Goal: Task Accomplishment & Management: Manage account settings

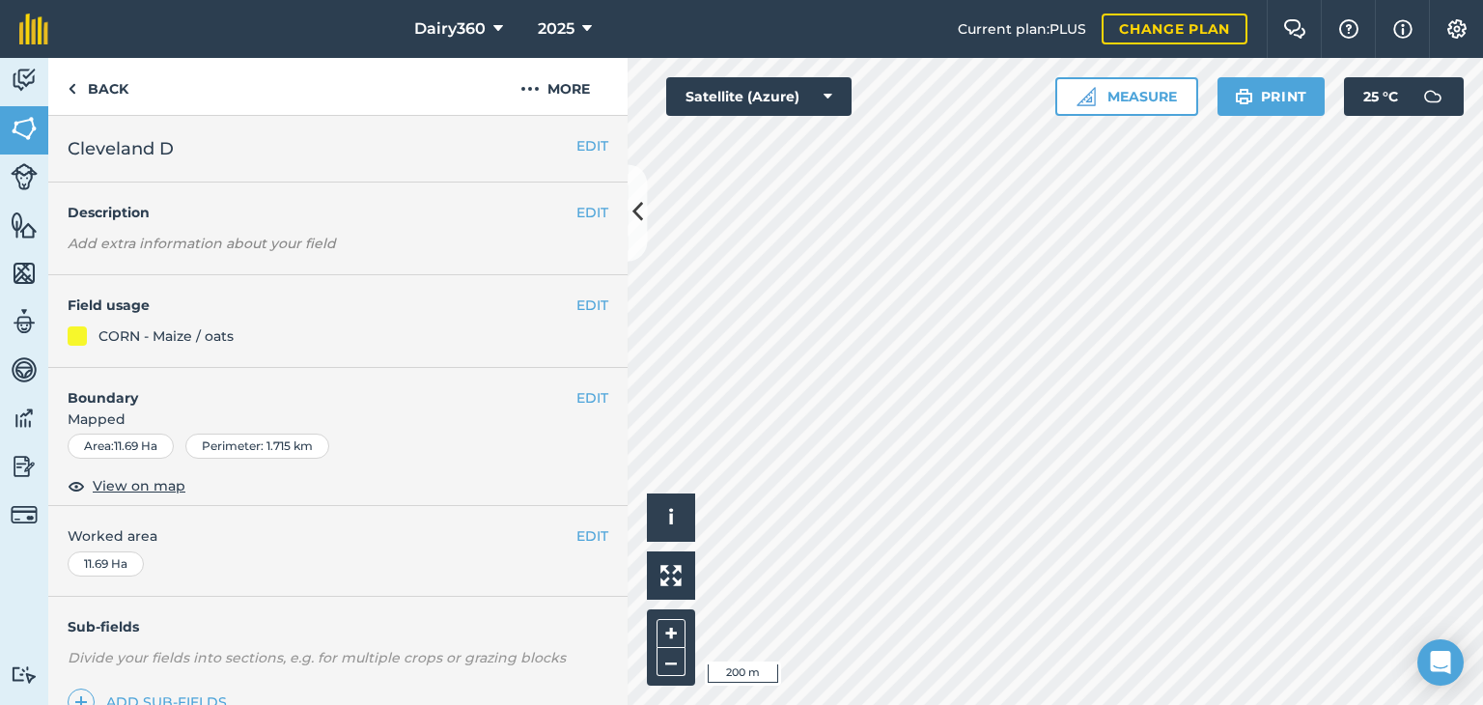
drag, startPoint x: 0, startPoint y: 0, endPoint x: 578, endPoint y: 384, distance: 694.5
click at [577, 383] on div "EDIT Boundary Mapped Area : 11.69 Ha Perimeter : 1.715 km View on map" at bounding box center [337, 437] width 579 height 139
click at [580, 396] on button "EDIT" at bounding box center [593, 397] width 32 height 21
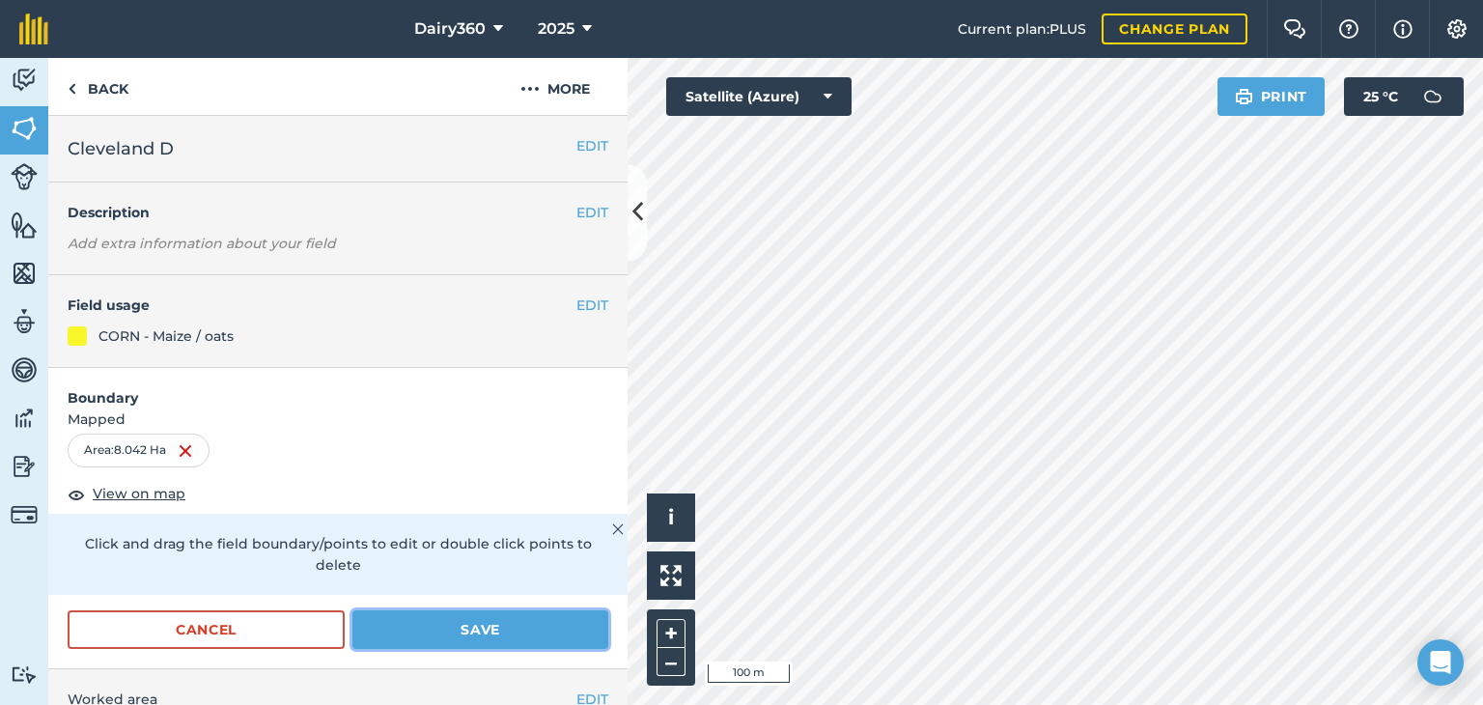
click at [444, 632] on button "Save" at bounding box center [481, 629] width 256 height 39
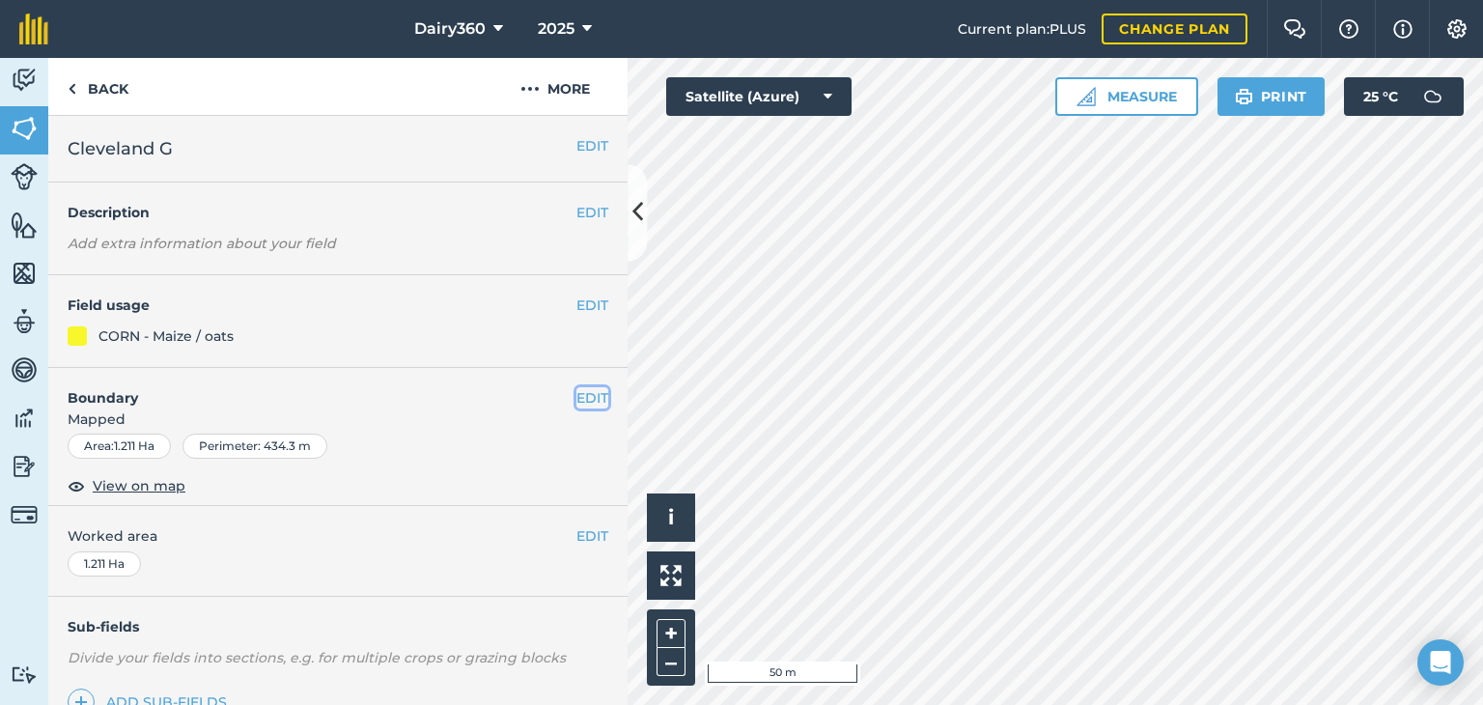
drag, startPoint x: 671, startPoint y: 627, endPoint x: 579, endPoint y: 399, distance: 245.7
click at [579, 399] on button "EDIT" at bounding box center [593, 397] width 32 height 21
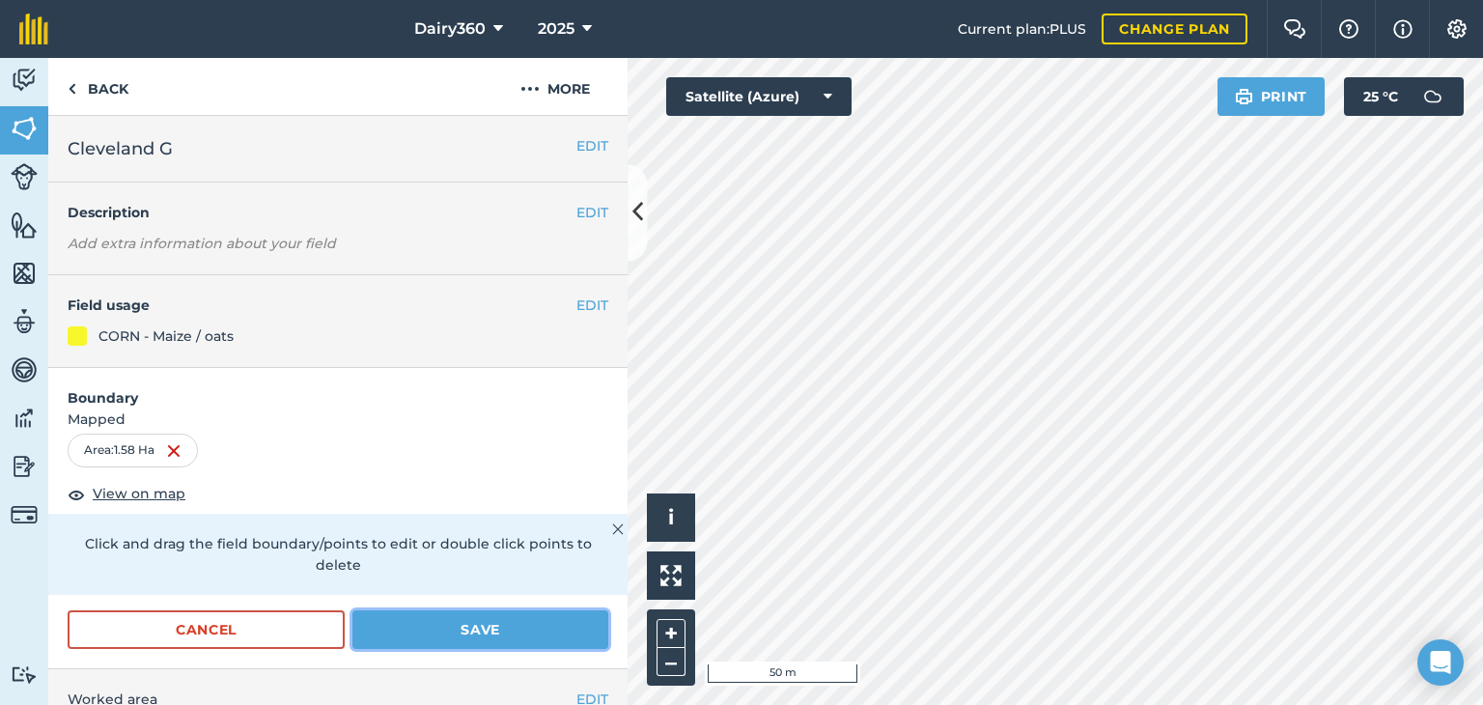
click at [430, 631] on button "Save" at bounding box center [481, 629] width 256 height 39
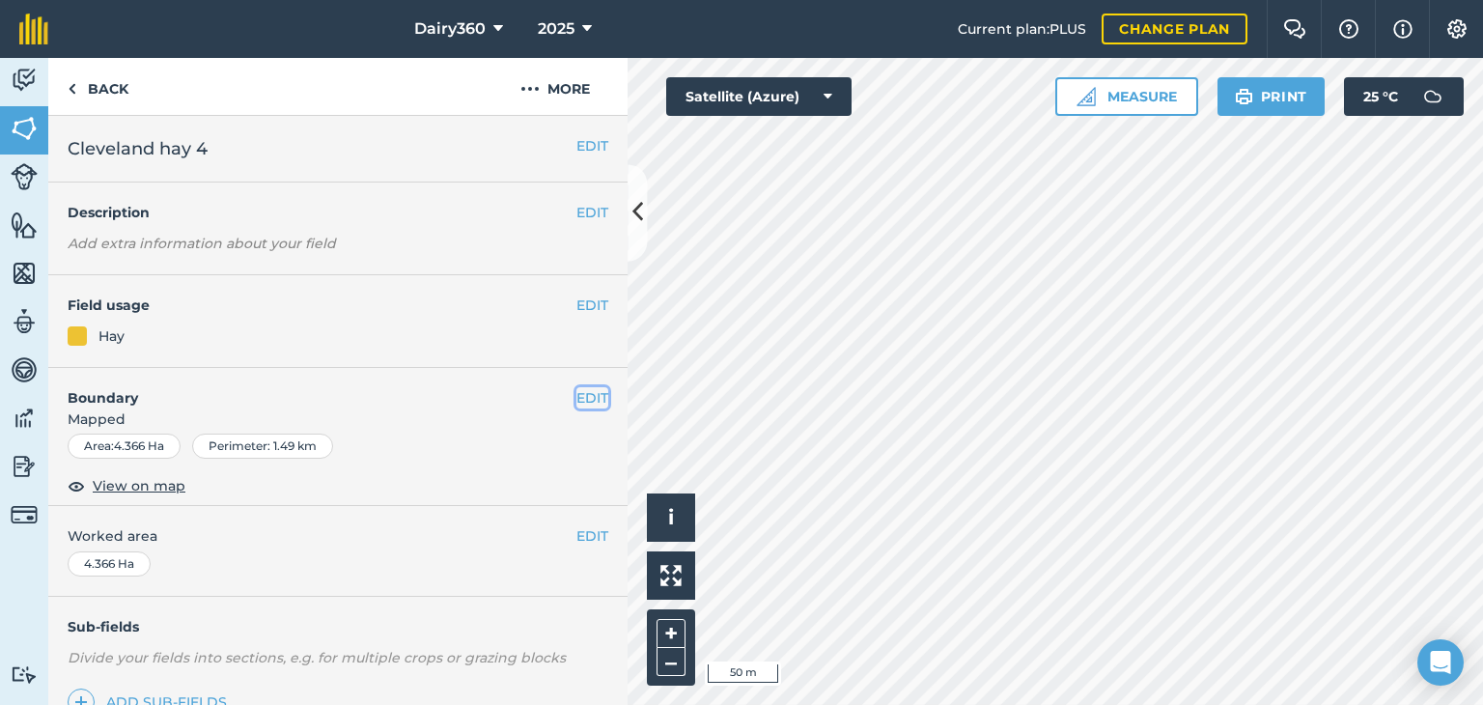
click at [577, 397] on button "EDIT" at bounding box center [593, 397] width 32 height 21
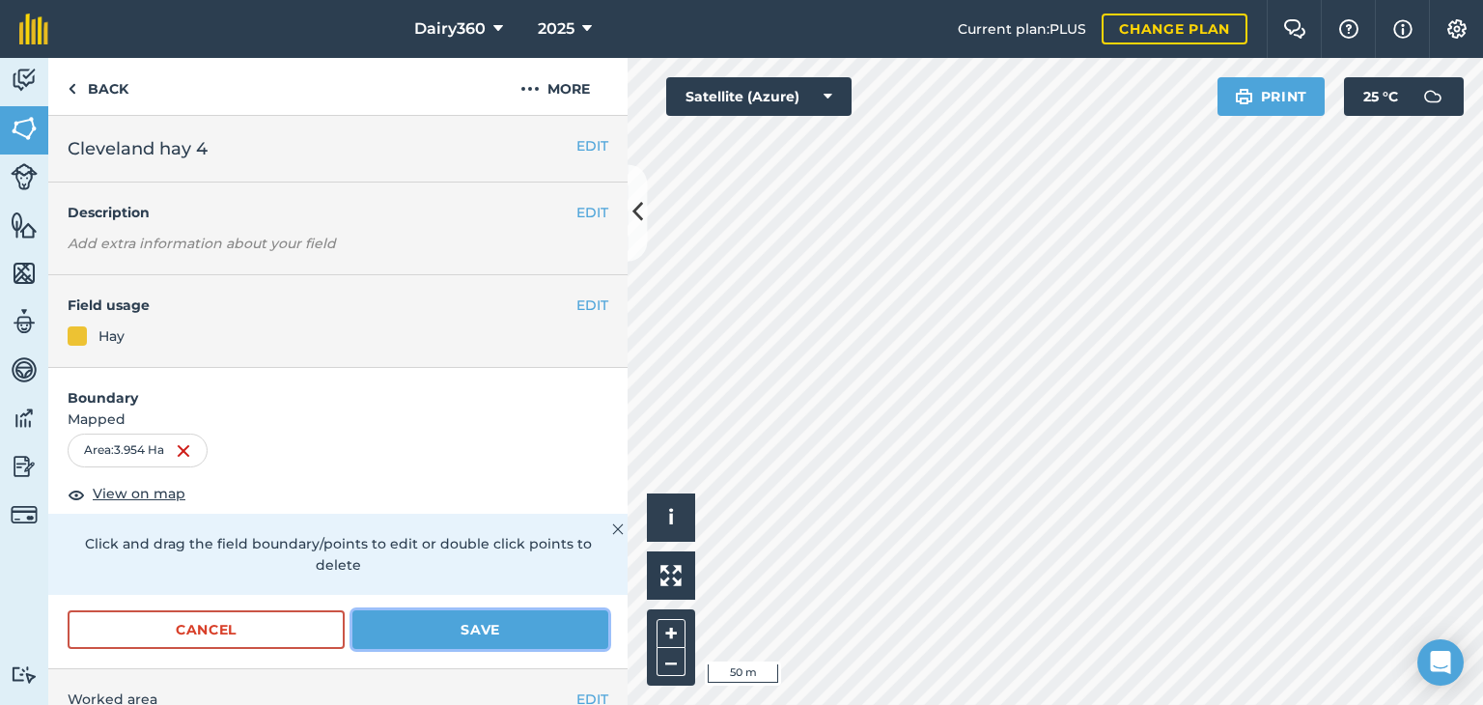
click at [376, 619] on button "Save" at bounding box center [481, 629] width 256 height 39
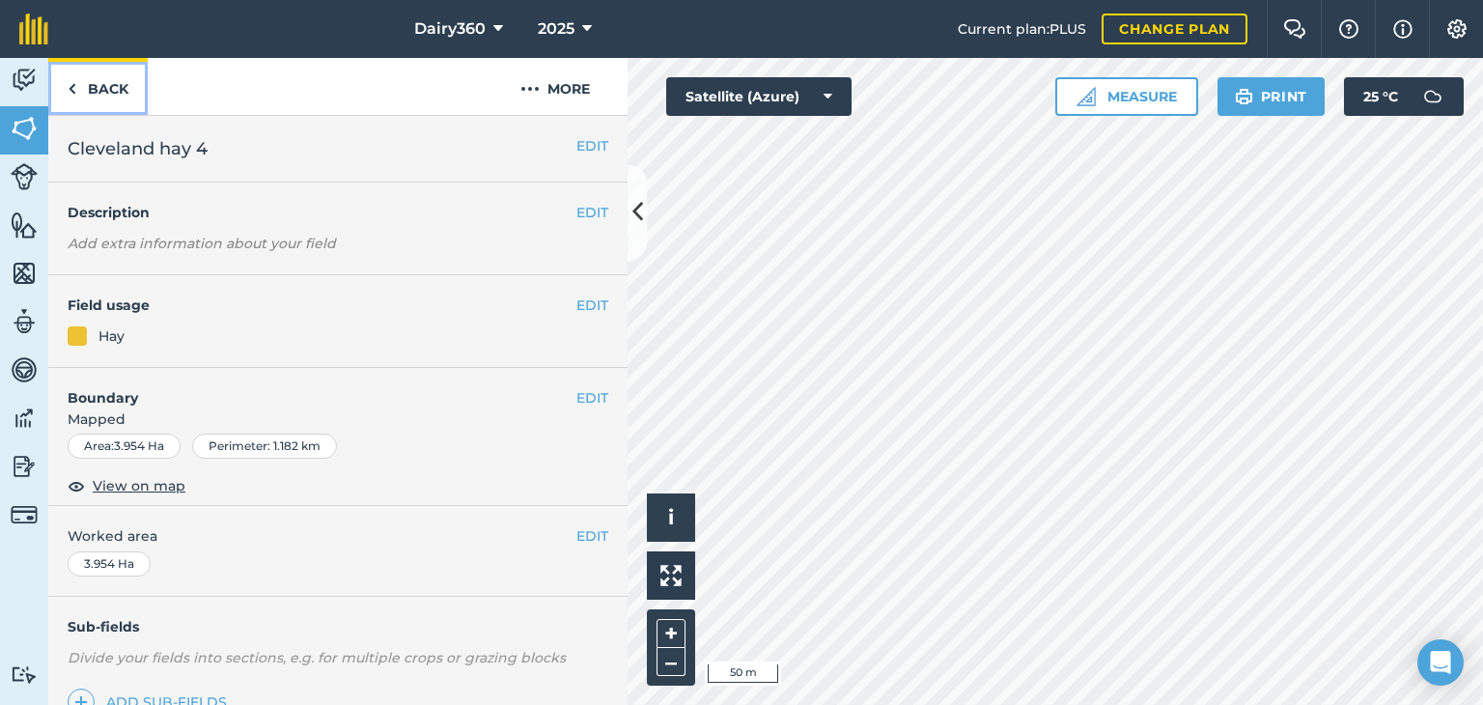
click at [79, 82] on link "Back" at bounding box center [97, 86] width 99 height 57
click at [76, 94] on link "Back" at bounding box center [97, 86] width 99 height 57
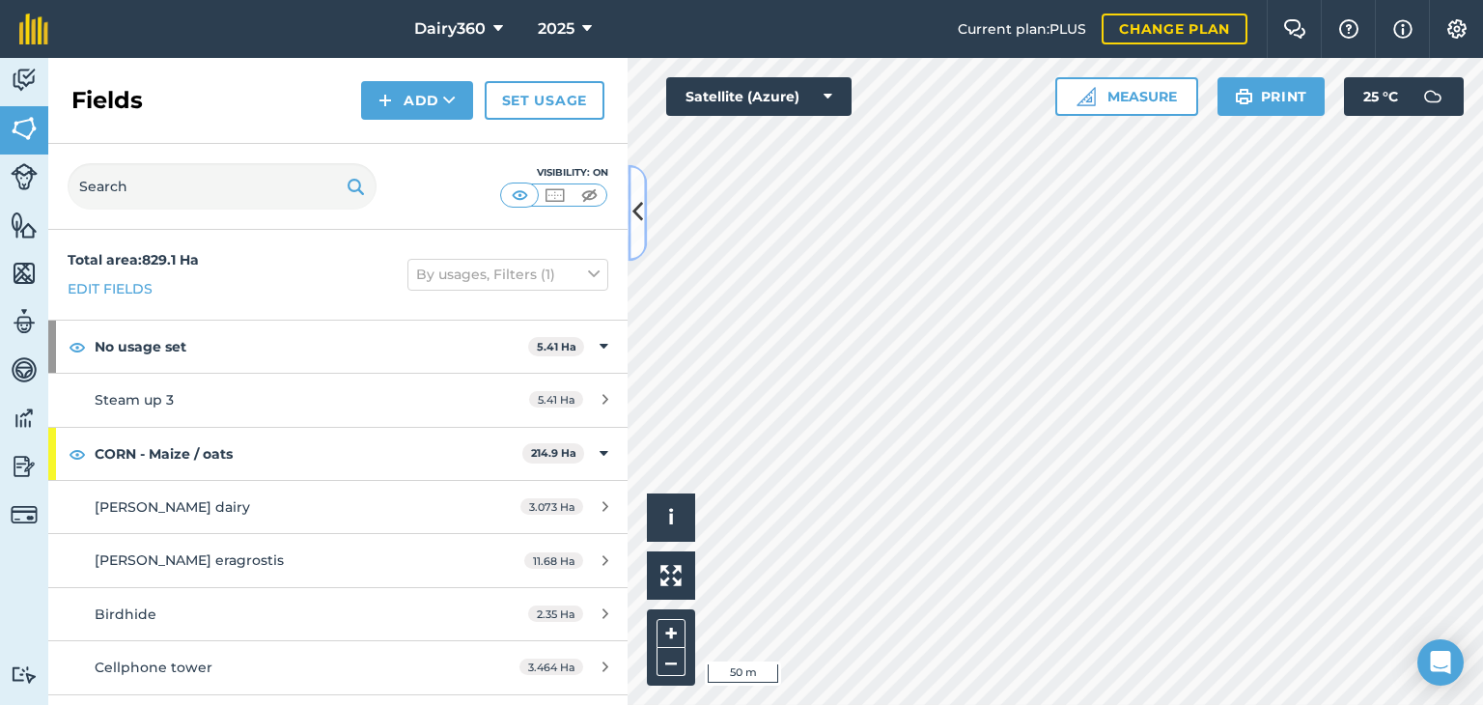
click at [632, 214] on button at bounding box center [637, 212] width 19 height 97
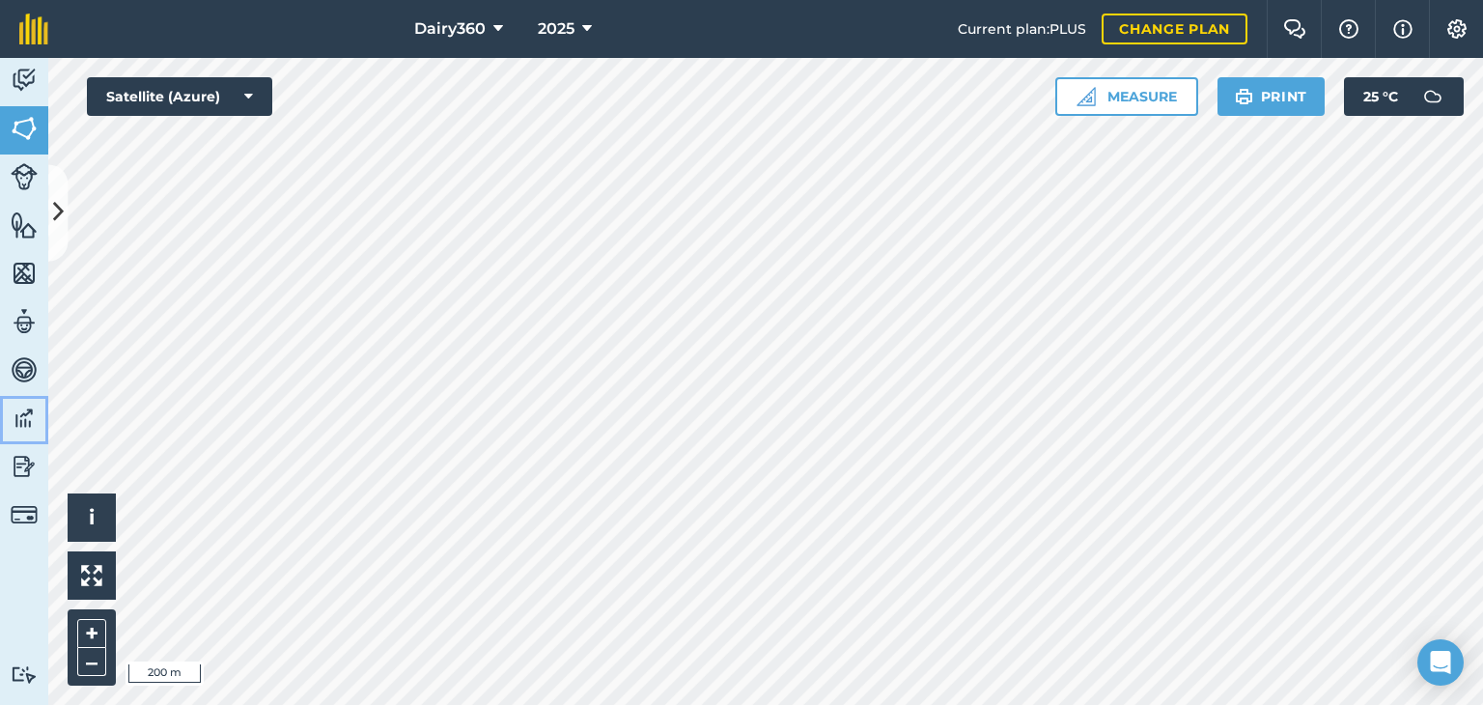
click at [31, 418] on img at bounding box center [24, 418] width 27 height 29
drag, startPoint x: 60, startPoint y: 203, endPoint x: 70, endPoint y: 206, distance: 10.1
click at [59, 202] on icon at bounding box center [58, 213] width 11 height 34
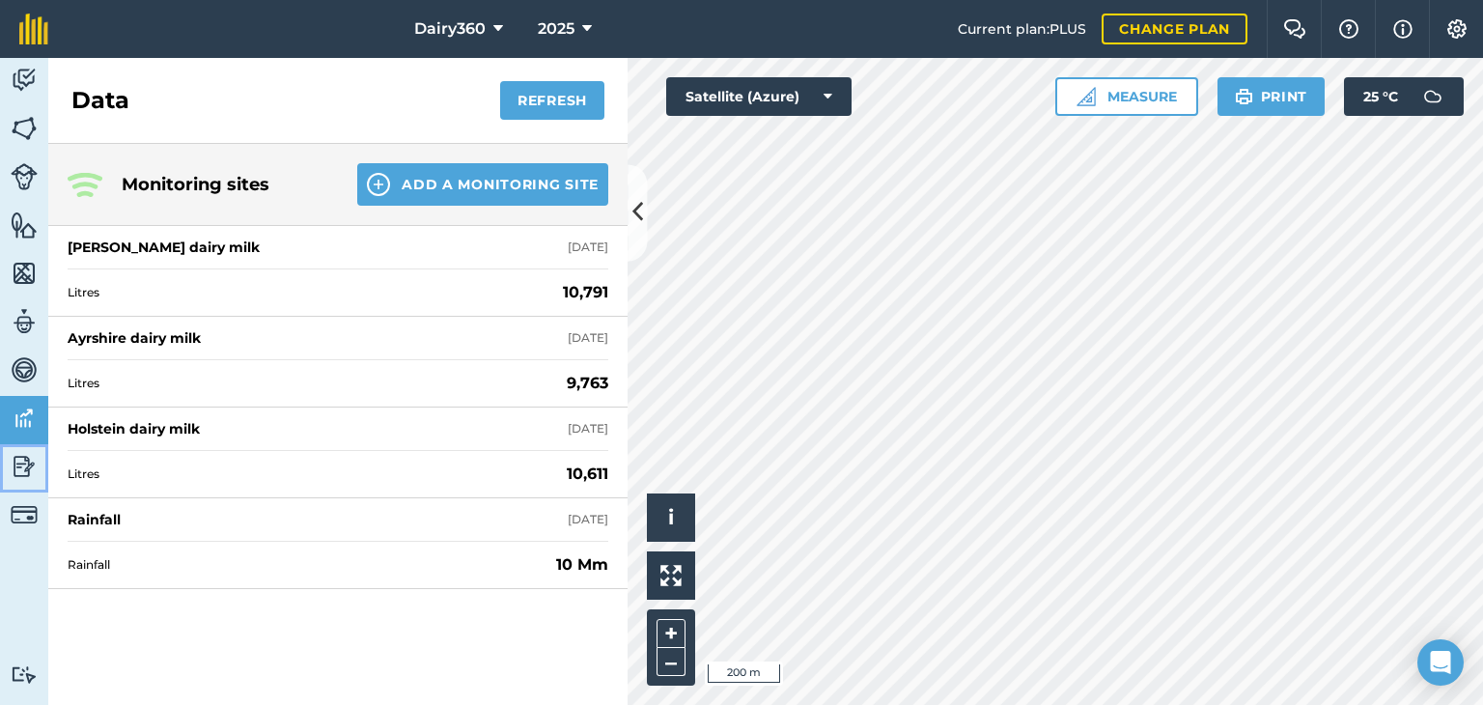
click at [13, 466] on img at bounding box center [24, 466] width 27 height 29
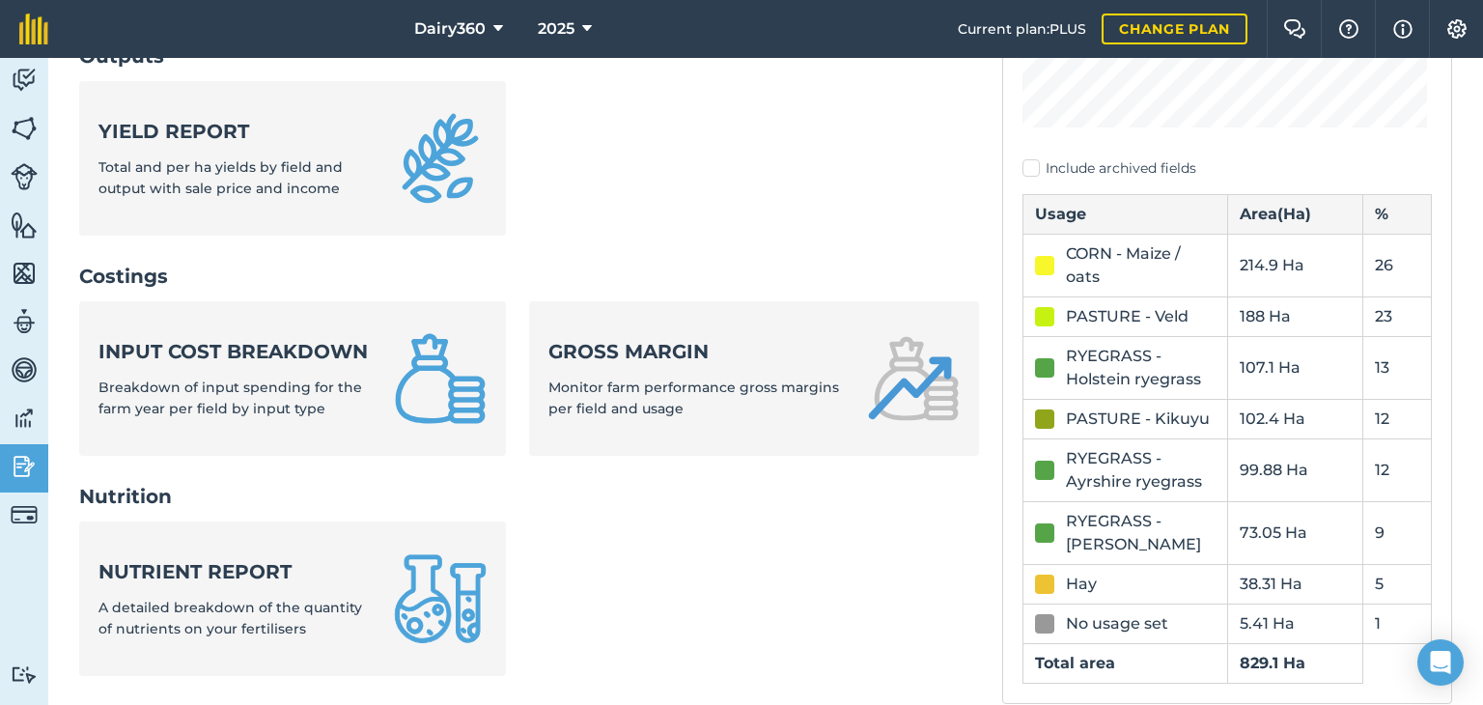
scroll to position [579, 0]
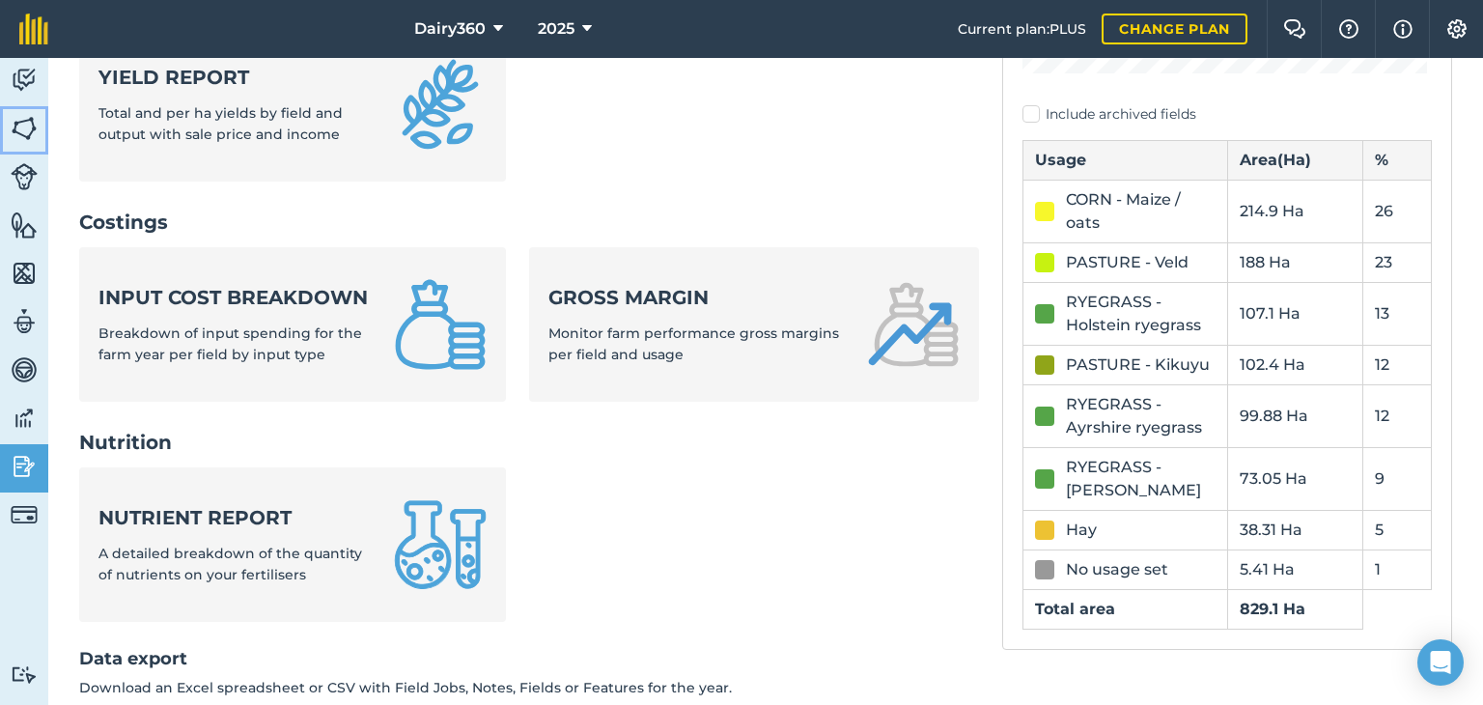
click at [19, 128] on img at bounding box center [24, 128] width 27 height 29
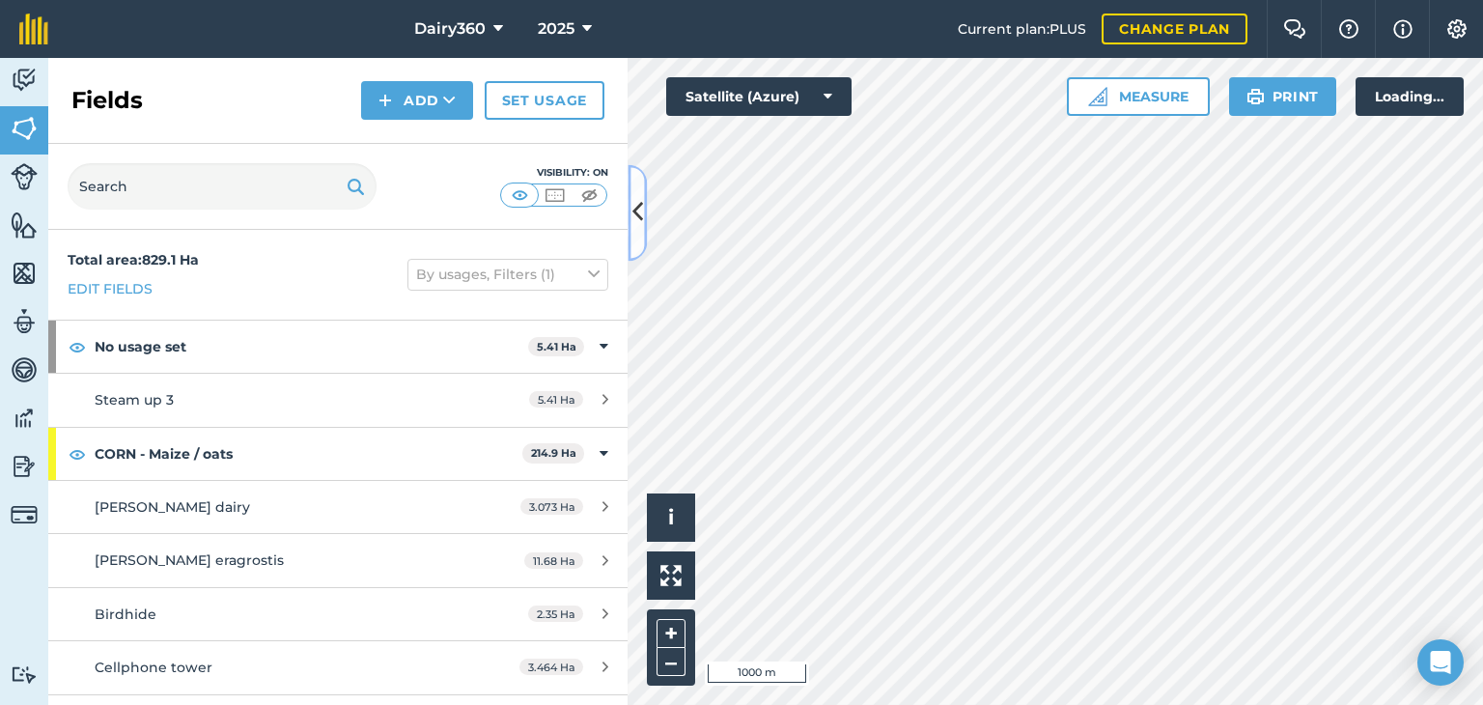
click at [634, 216] on icon at bounding box center [638, 213] width 11 height 34
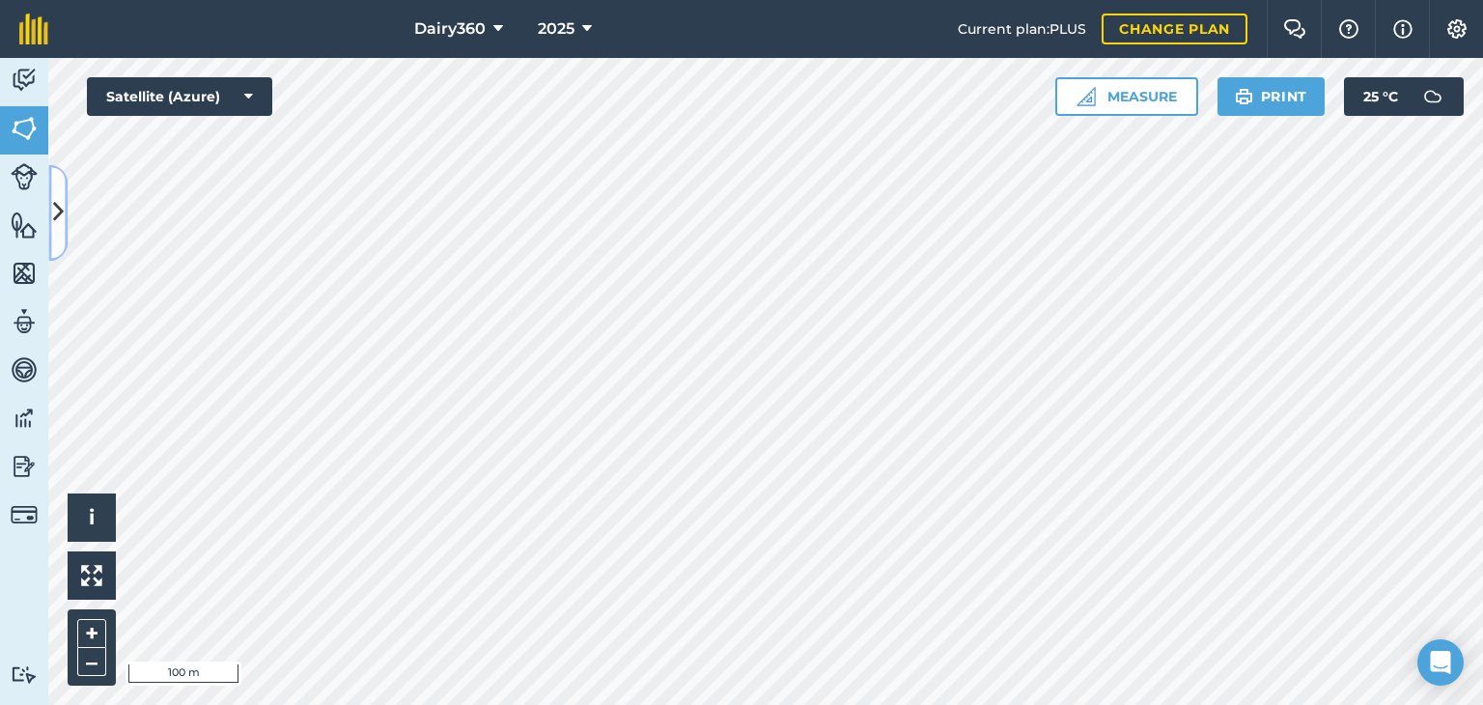
click at [50, 201] on button at bounding box center [57, 212] width 19 height 97
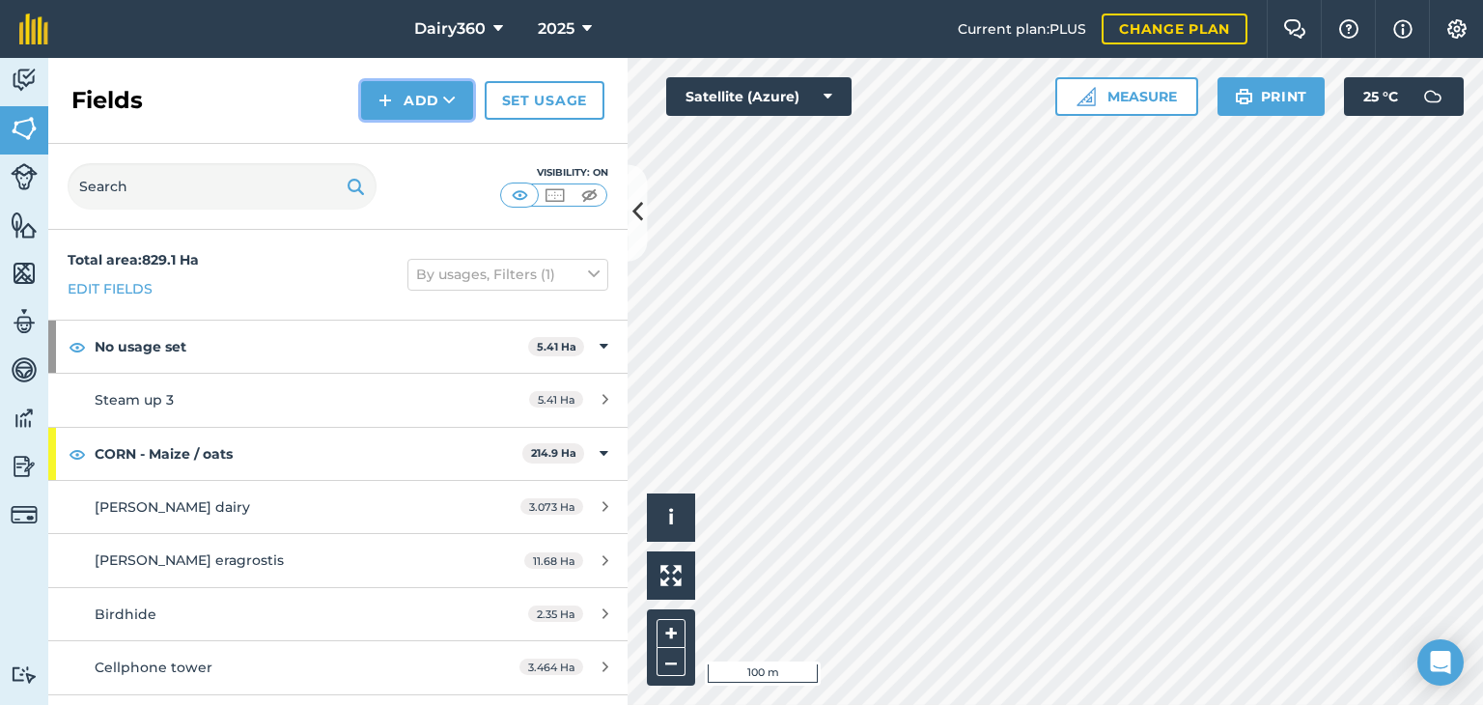
click at [433, 99] on button "Add" at bounding box center [417, 100] width 112 height 39
click at [418, 144] on link "Draw" at bounding box center [417, 144] width 106 height 42
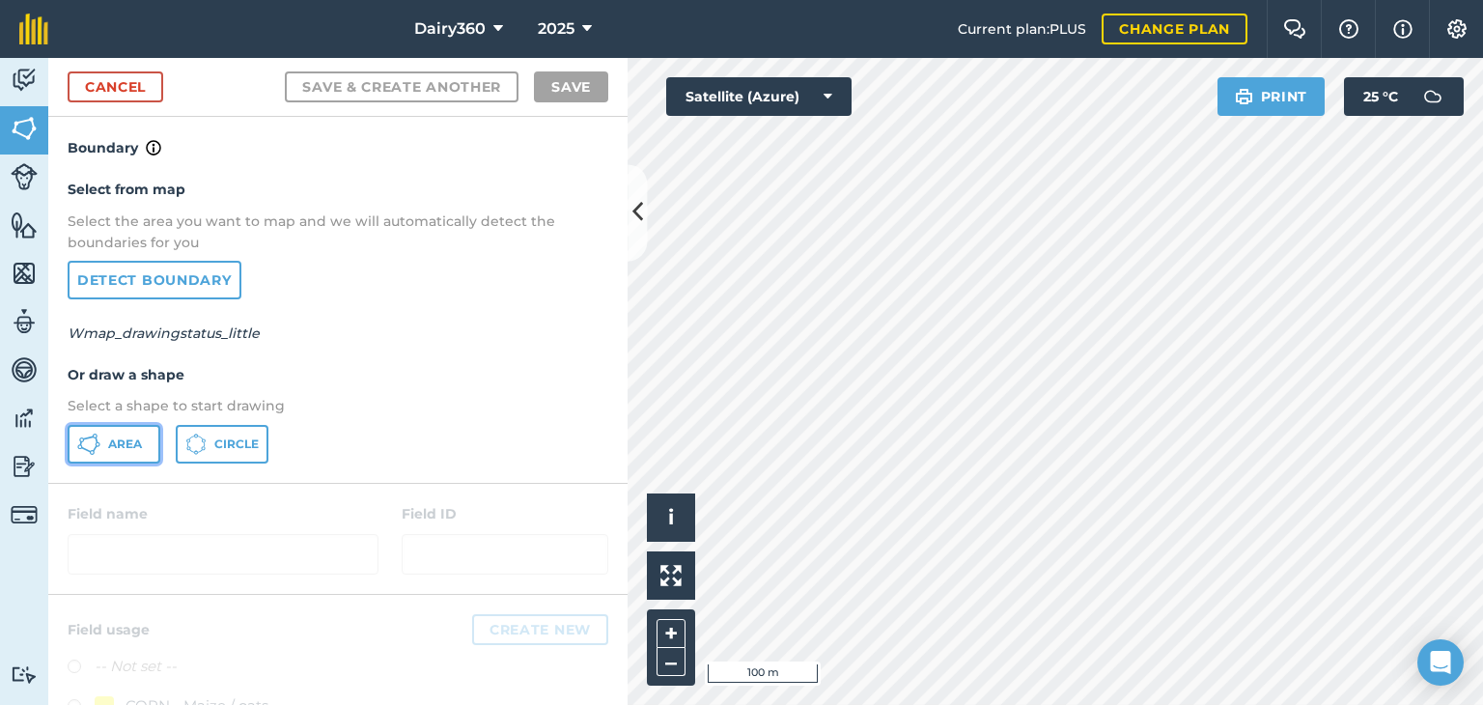
click at [104, 439] on button "Area" at bounding box center [114, 444] width 93 height 39
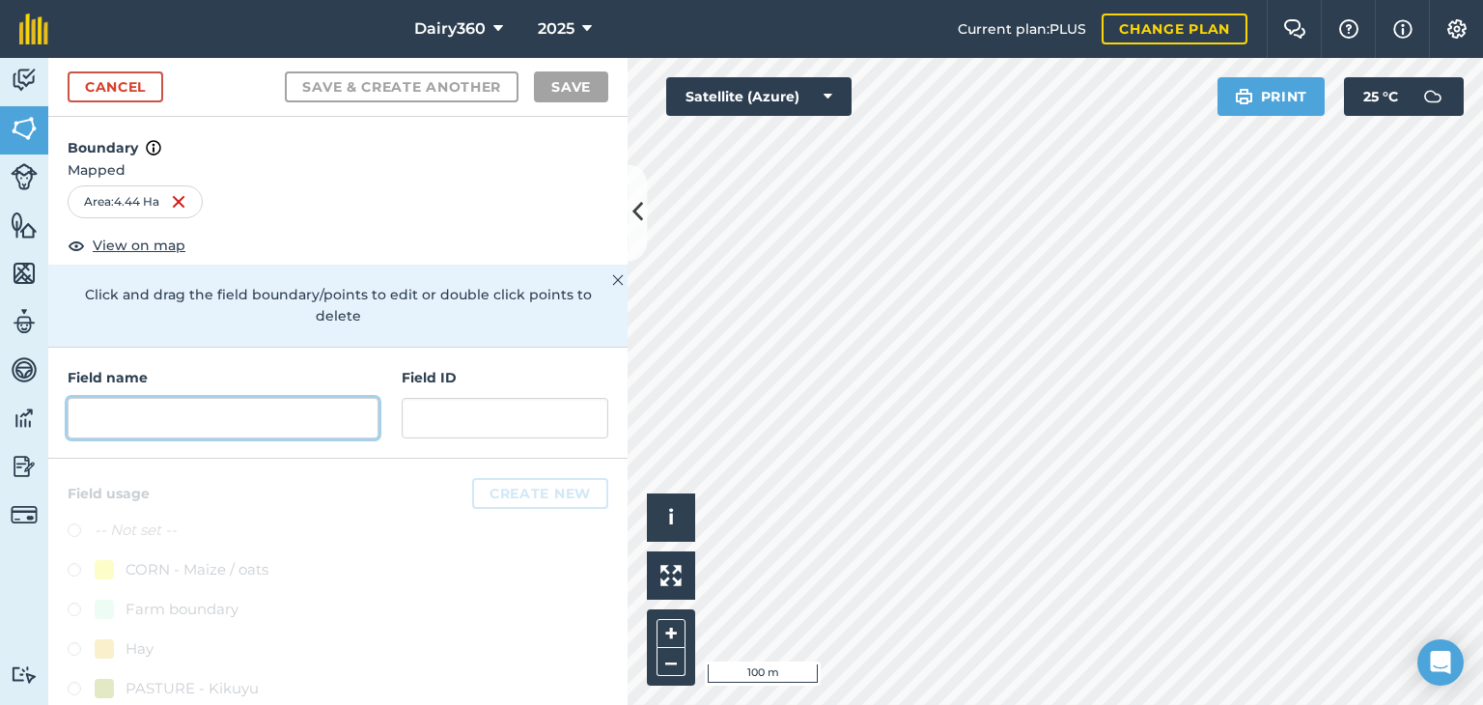
click at [151, 416] on input "text" at bounding box center [223, 418] width 311 height 41
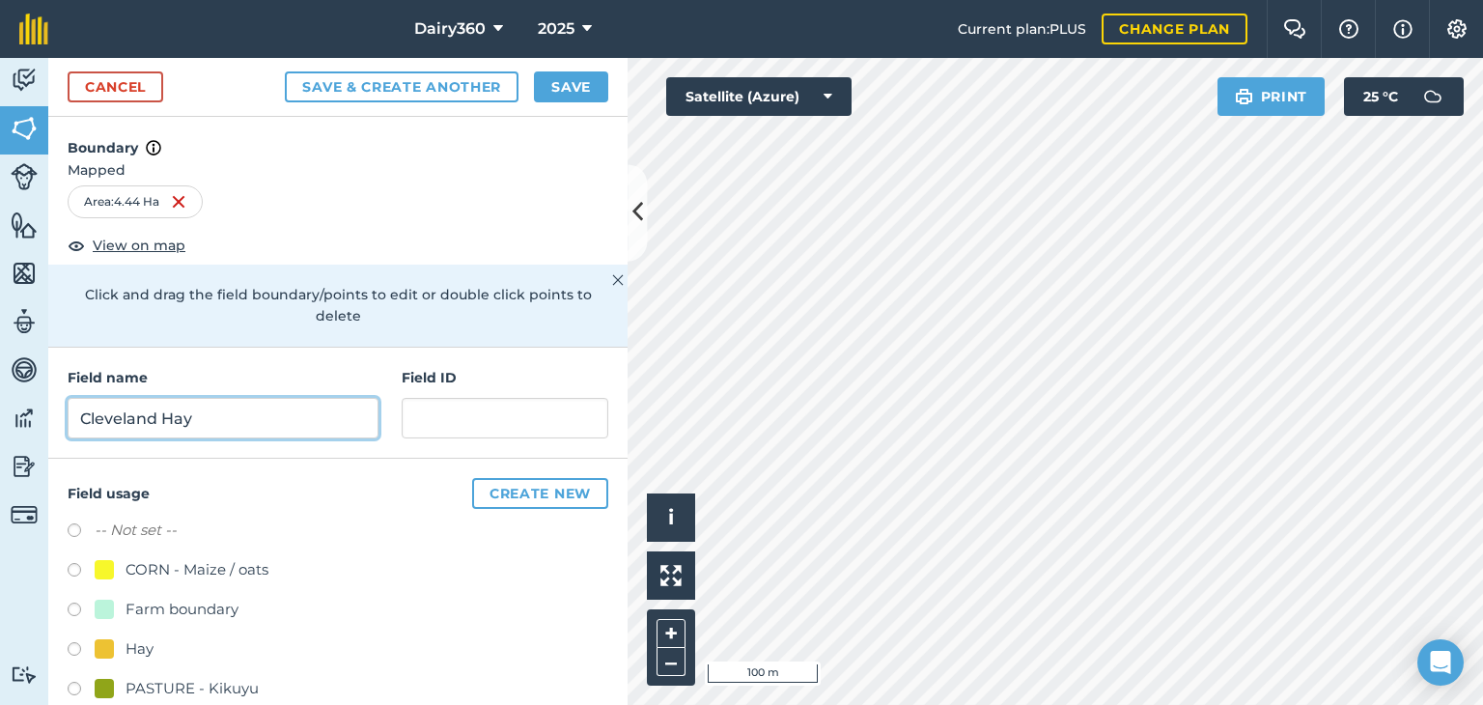
type input "Cleveland Hay"
click at [71, 646] on label at bounding box center [81, 651] width 27 height 19
radio input "true"
click at [563, 79] on button "Save" at bounding box center [571, 86] width 74 height 31
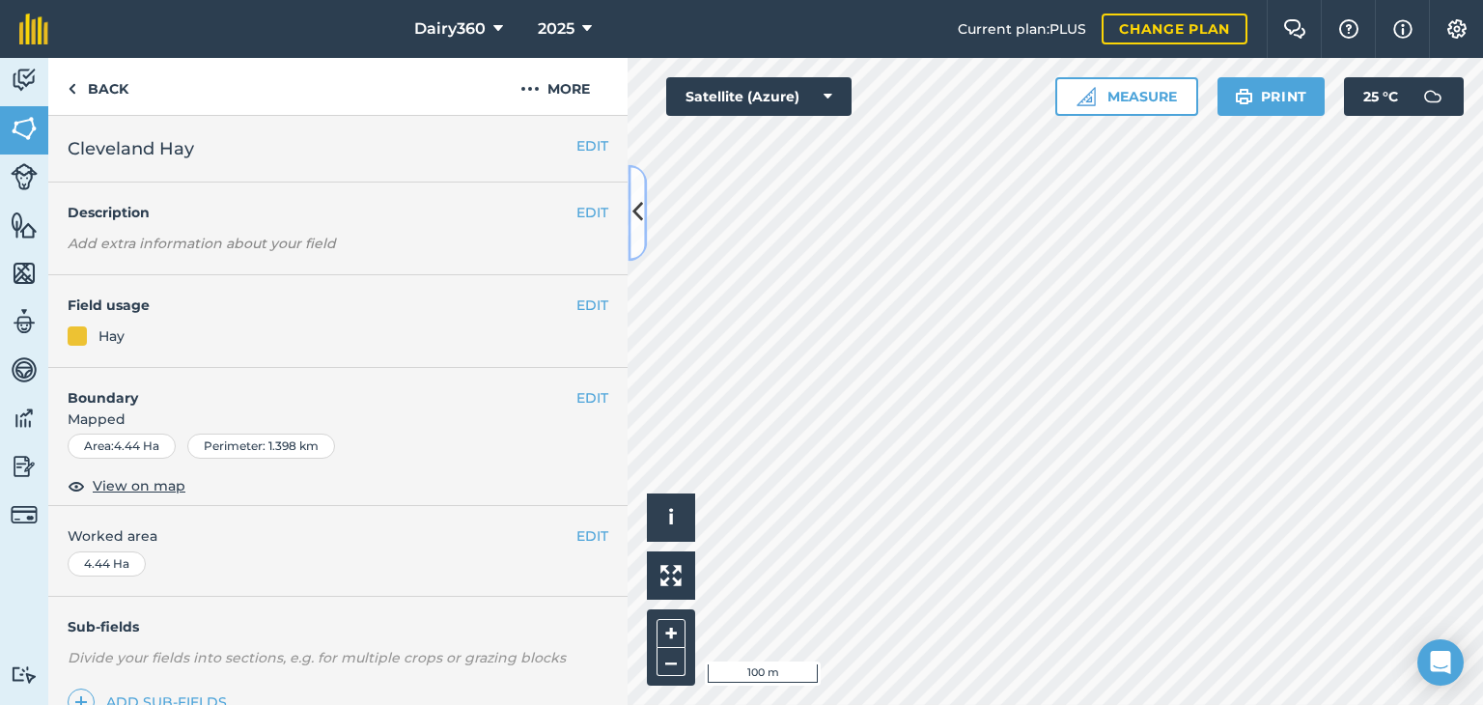
click at [635, 208] on icon at bounding box center [638, 213] width 11 height 34
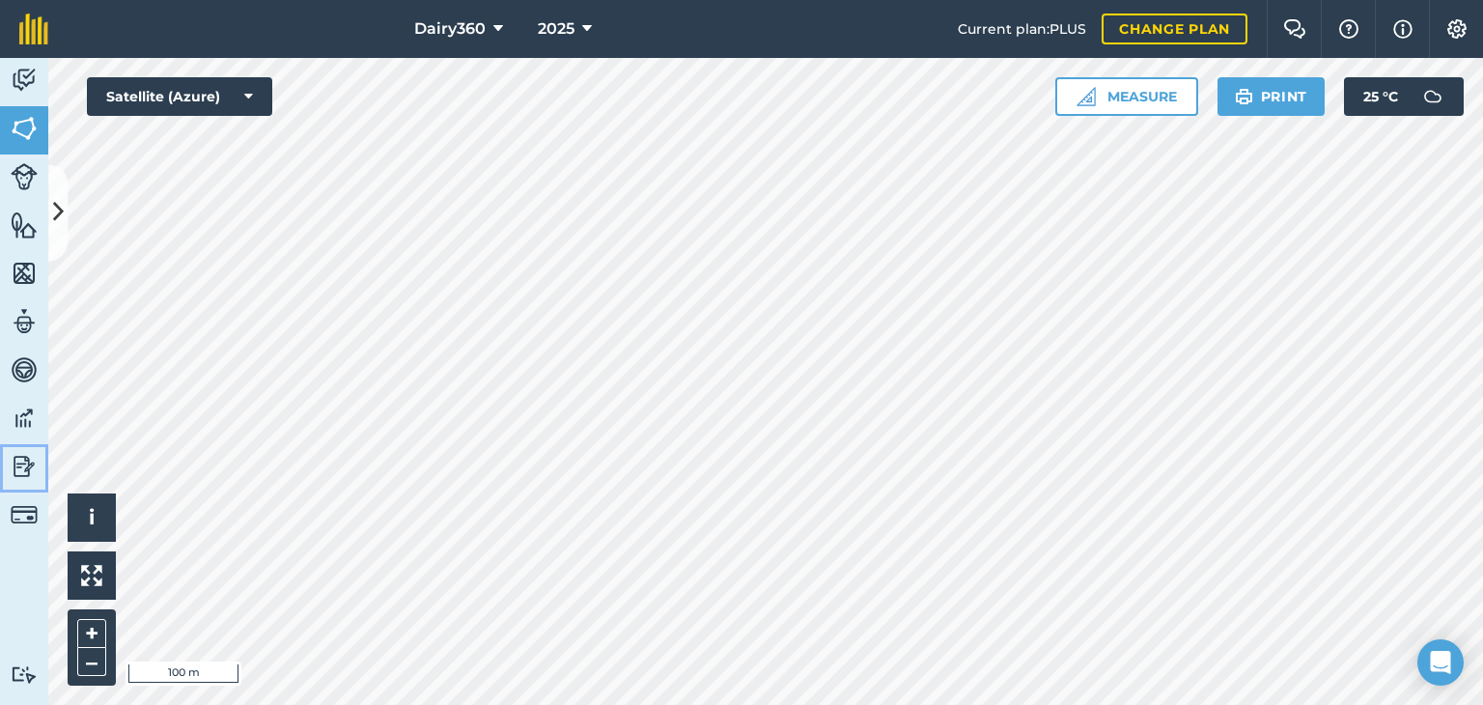
click at [27, 461] on img at bounding box center [24, 466] width 27 height 29
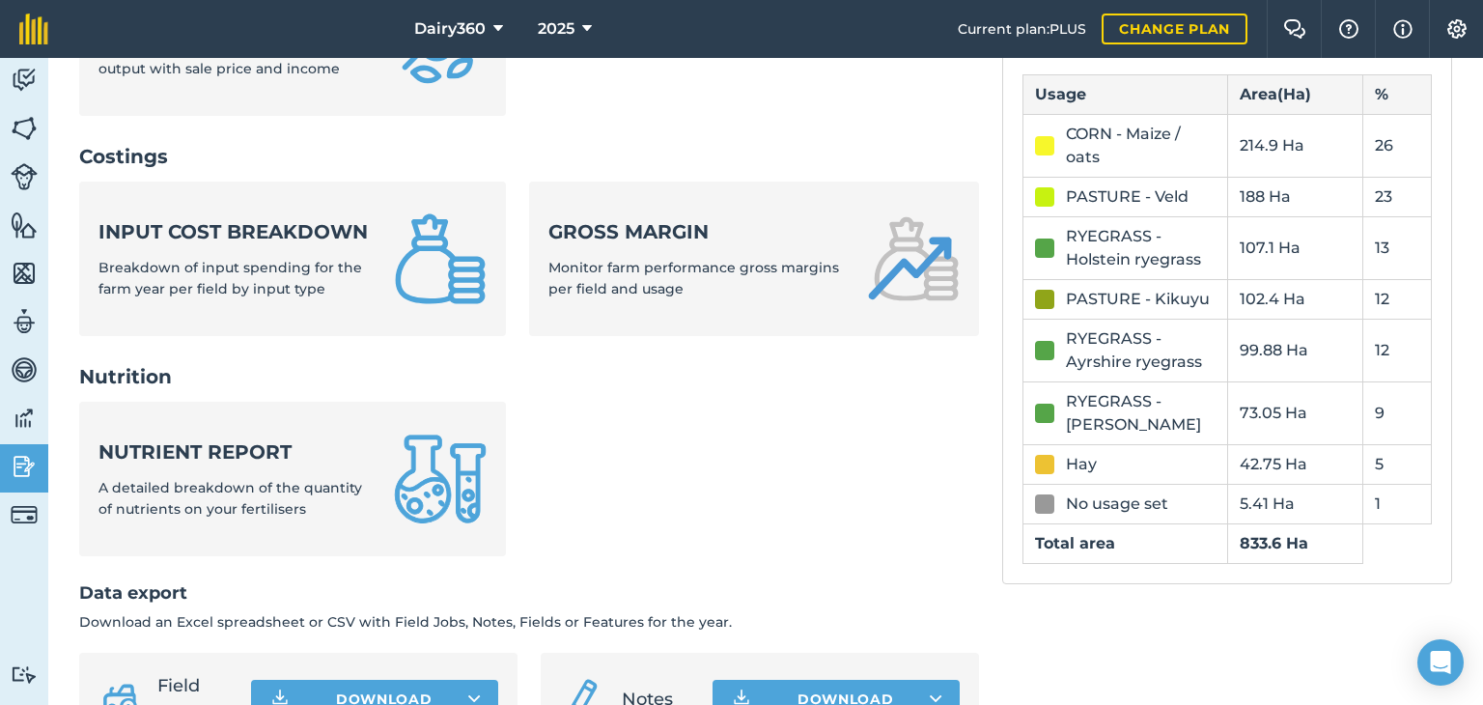
scroll to position [773, 0]
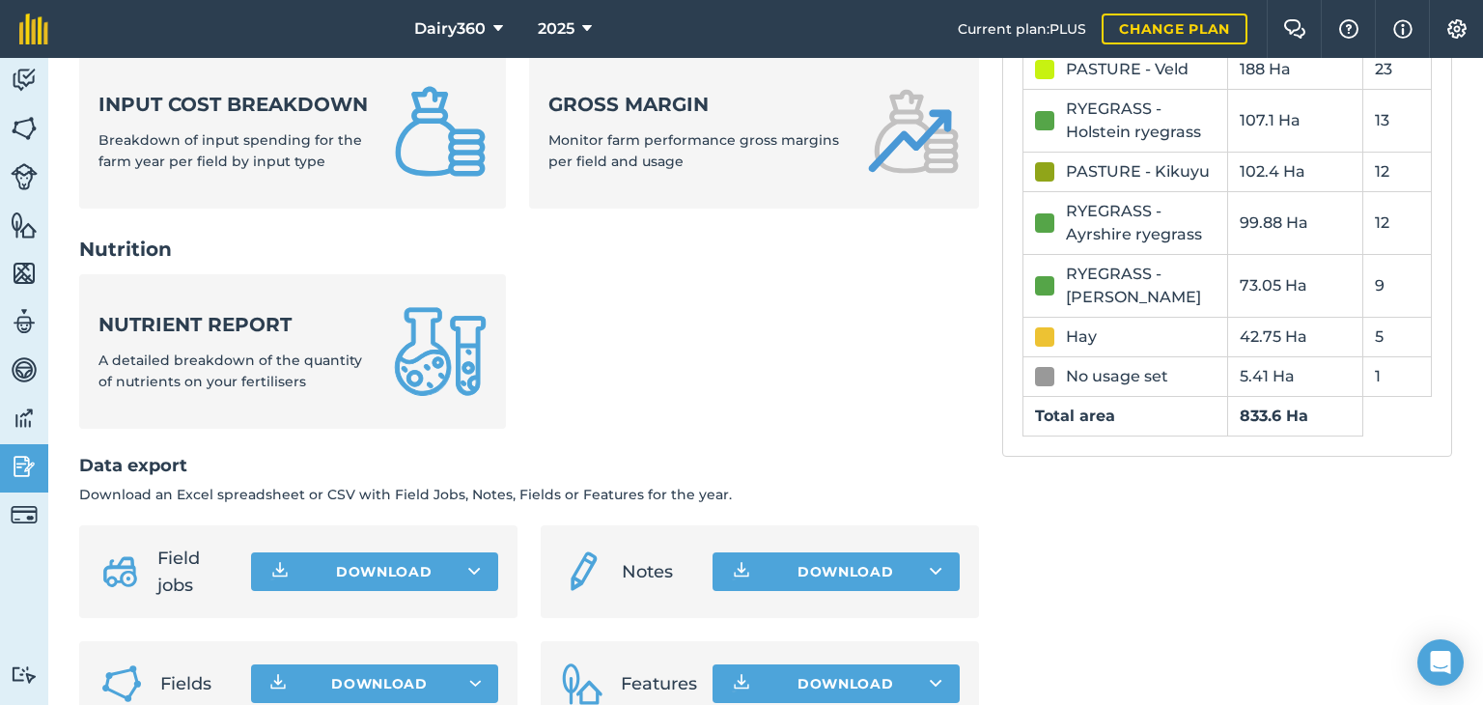
click at [1288, 310] on td "73.05 Ha" at bounding box center [1295, 285] width 136 height 63
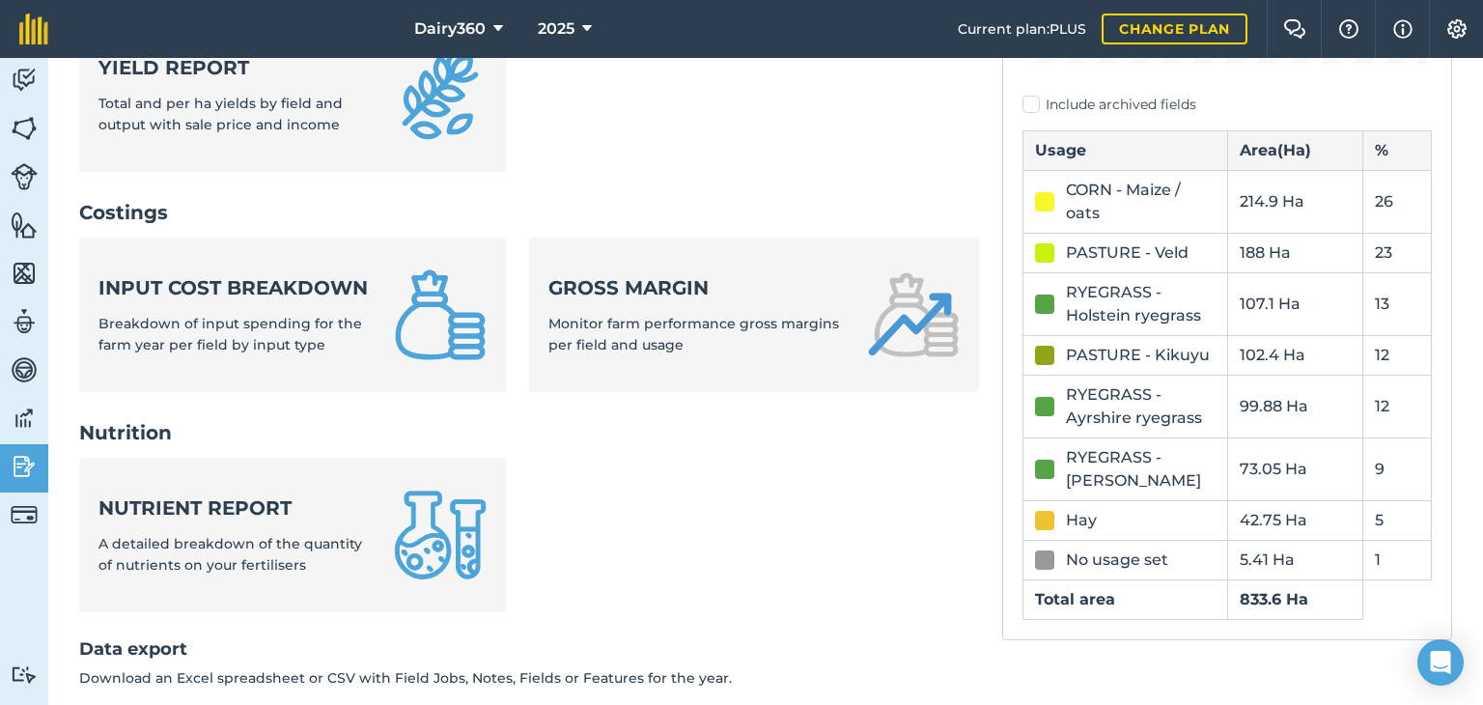
scroll to position [579, 0]
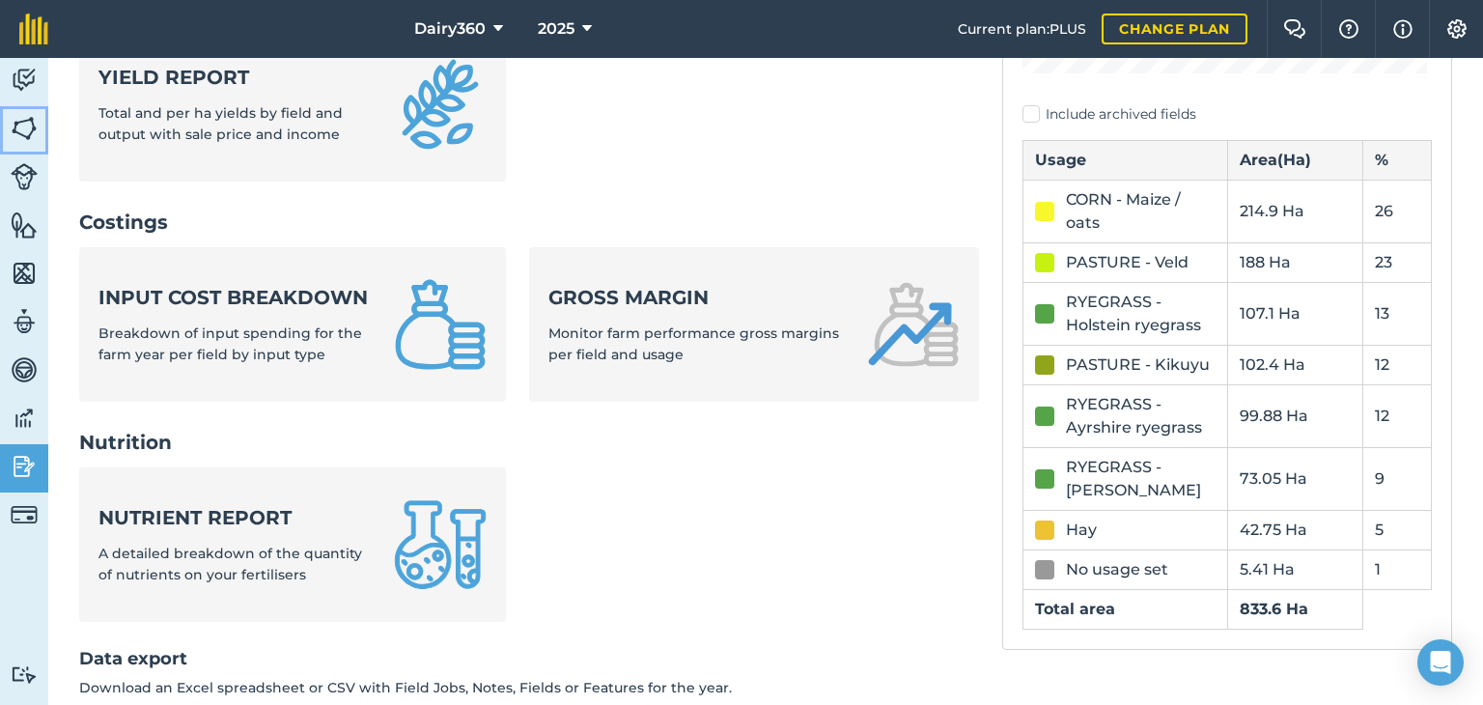
click at [13, 131] on img at bounding box center [24, 128] width 27 height 29
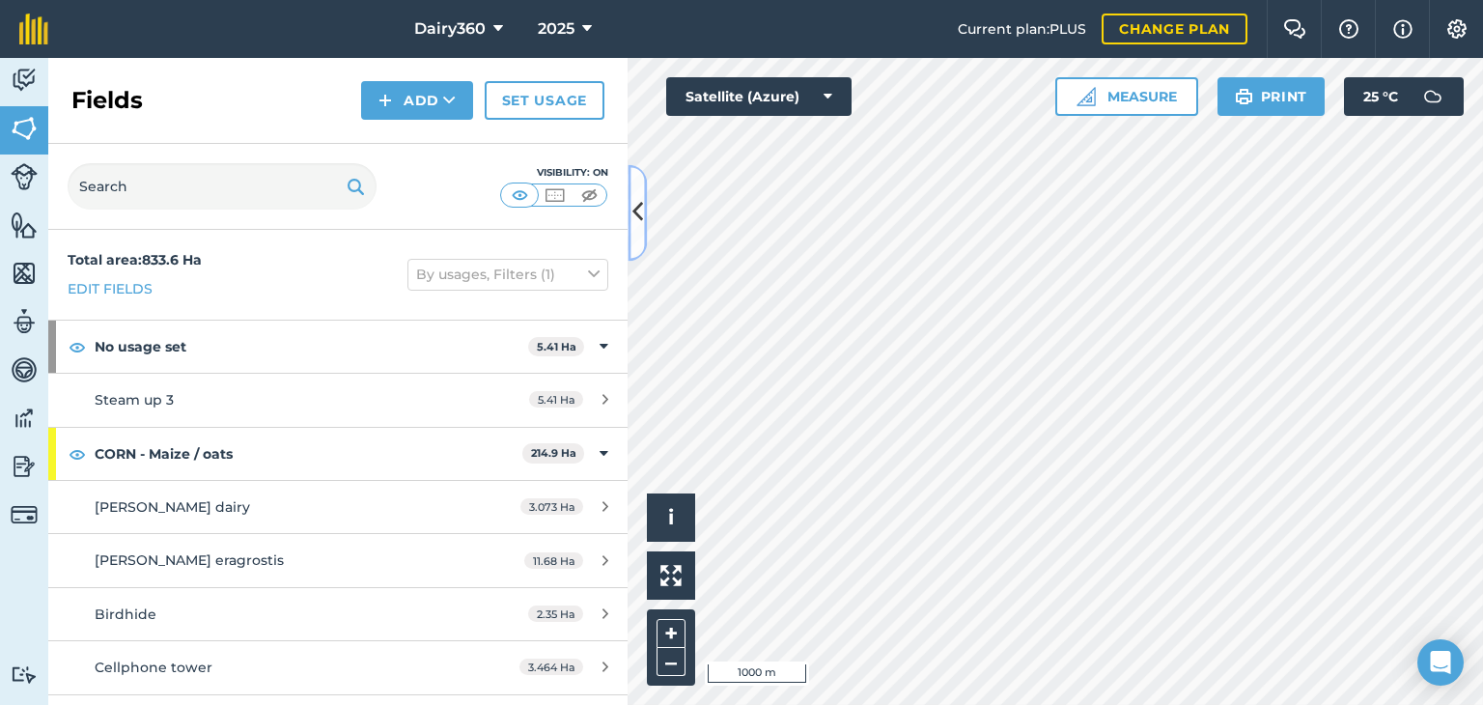
click at [637, 218] on icon at bounding box center [638, 213] width 11 height 34
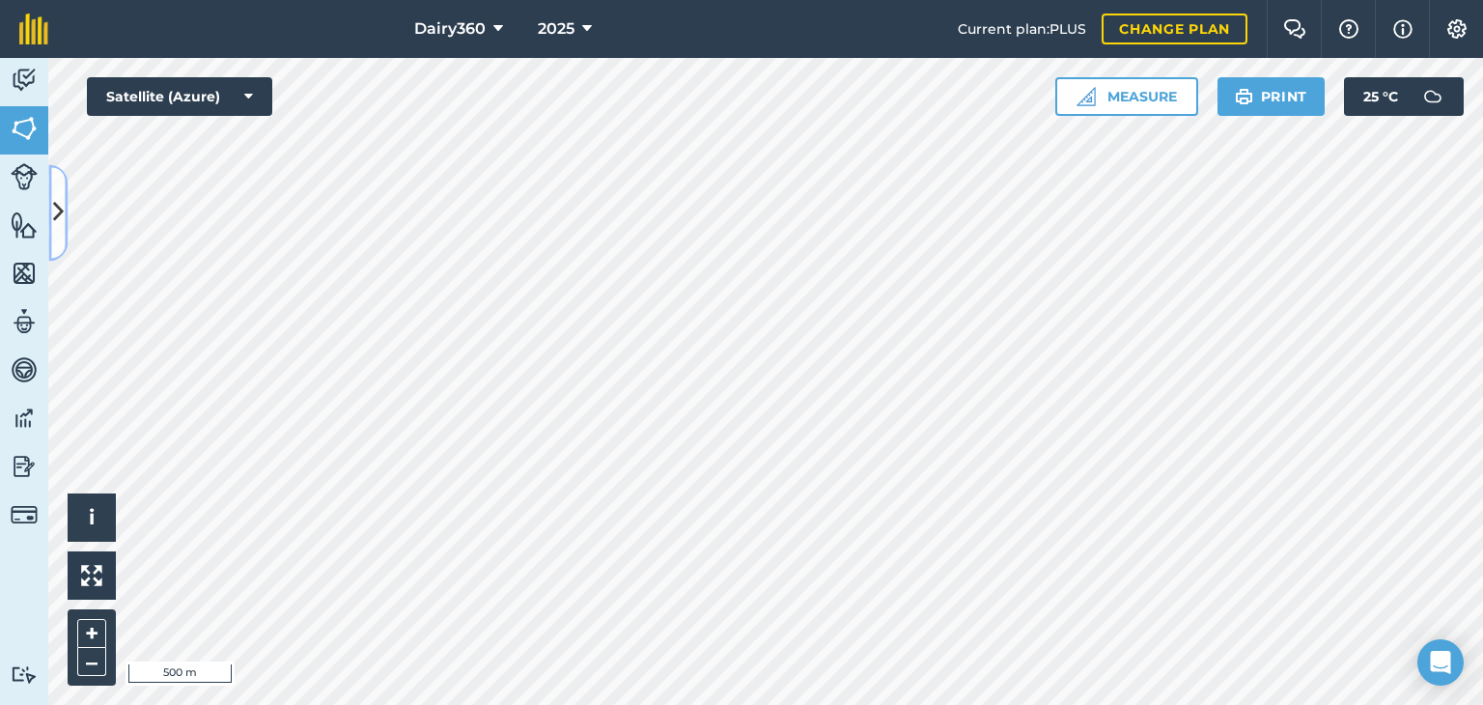
click at [65, 207] on button at bounding box center [57, 212] width 19 height 97
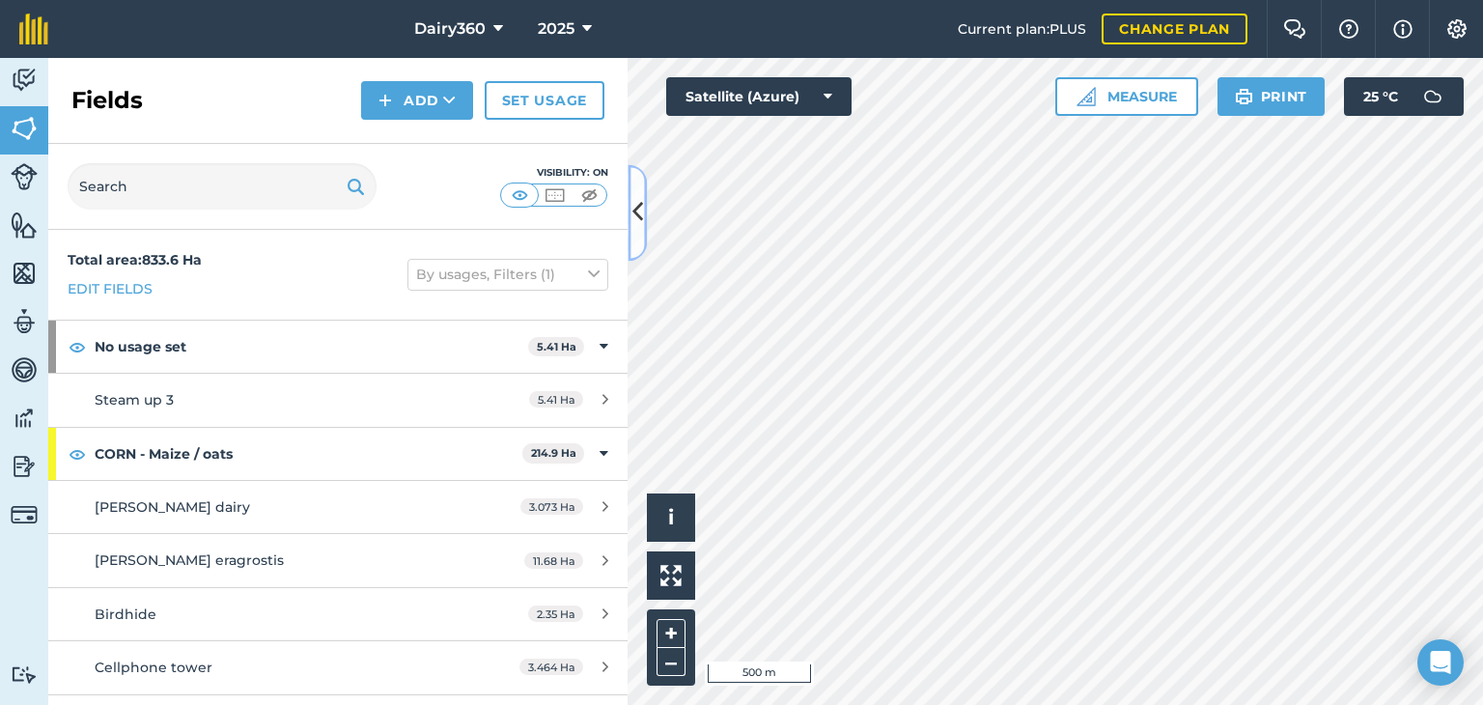
click at [644, 213] on button at bounding box center [637, 212] width 19 height 97
